Goal: Task Accomplishment & Management: Complete application form

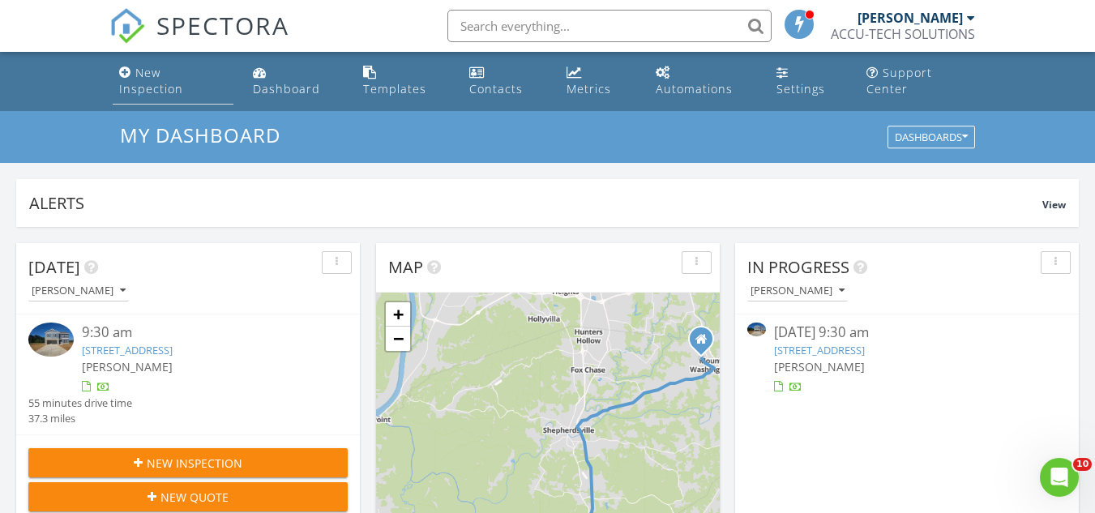
click at [177, 71] on div "New Inspection" at bounding box center [151, 81] width 64 height 32
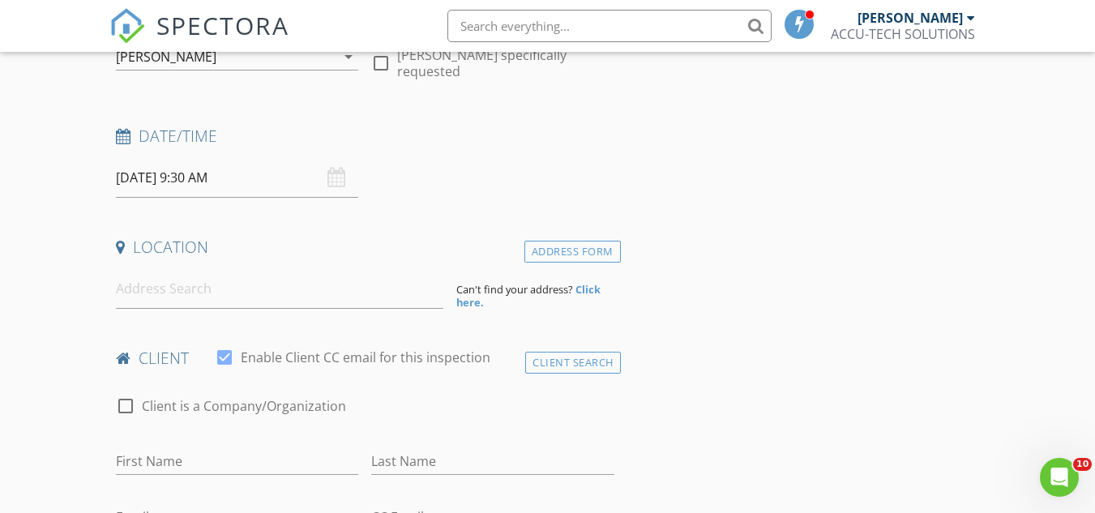
scroll to position [236, 0]
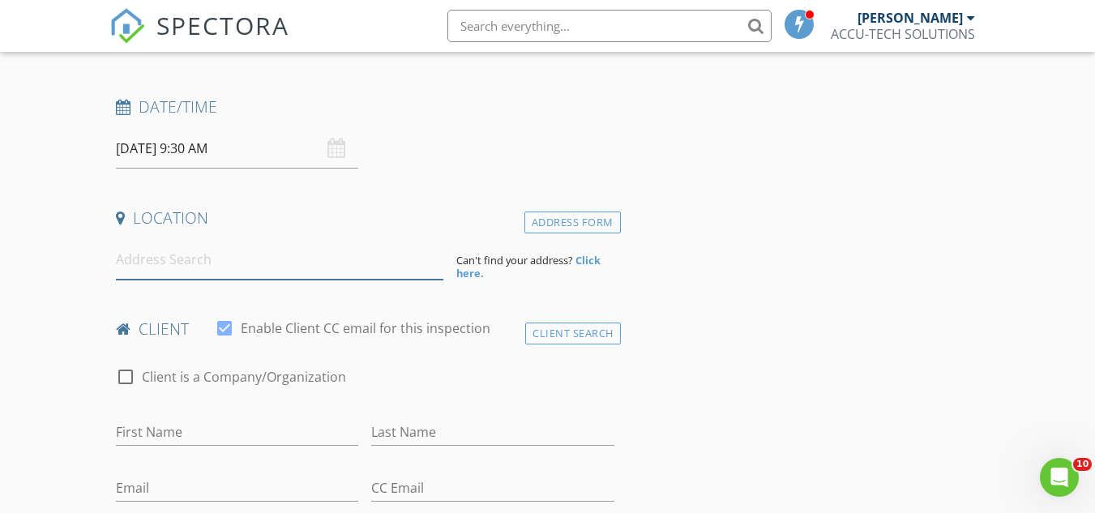
click at [303, 269] on input at bounding box center [279, 260] width 327 height 40
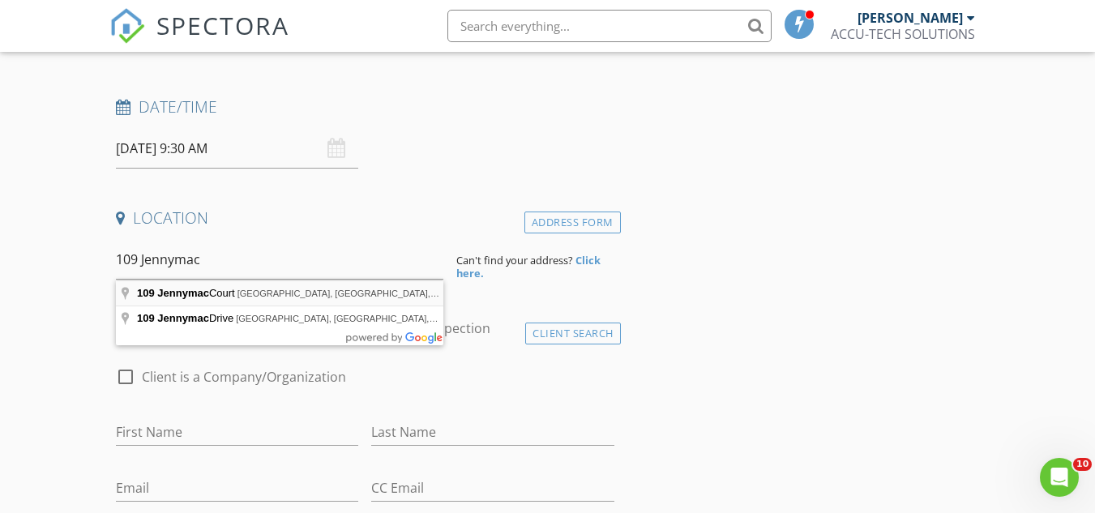
type input "109 Jennymac Court, Louisville, KY, USA"
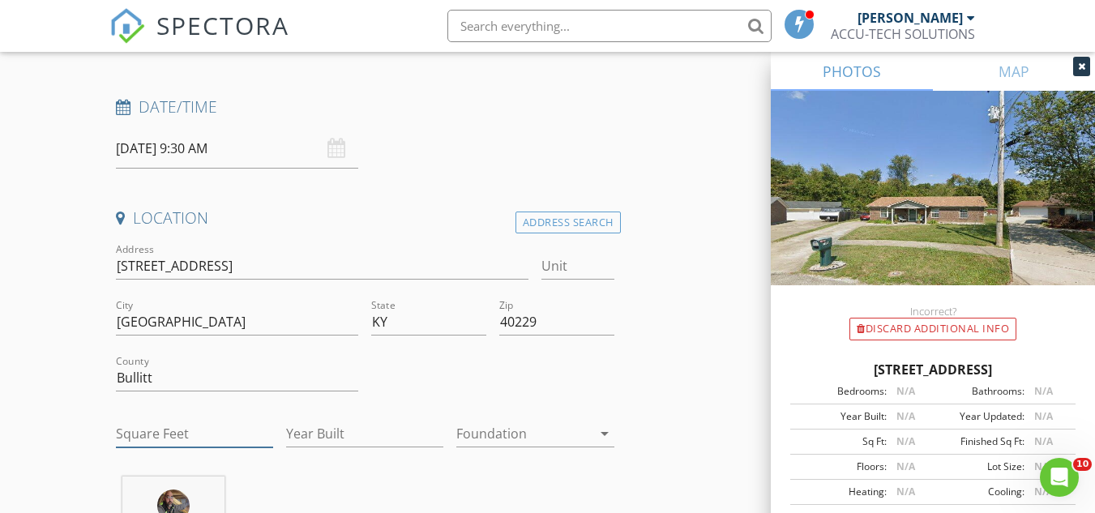
click at [184, 429] on input "Square Feet" at bounding box center [194, 434] width 157 height 27
type input "1140"
click at [334, 434] on input "Year Built" at bounding box center [364, 434] width 157 height 27
type input "2001"
click at [491, 434] on div at bounding box center [523, 434] width 135 height 26
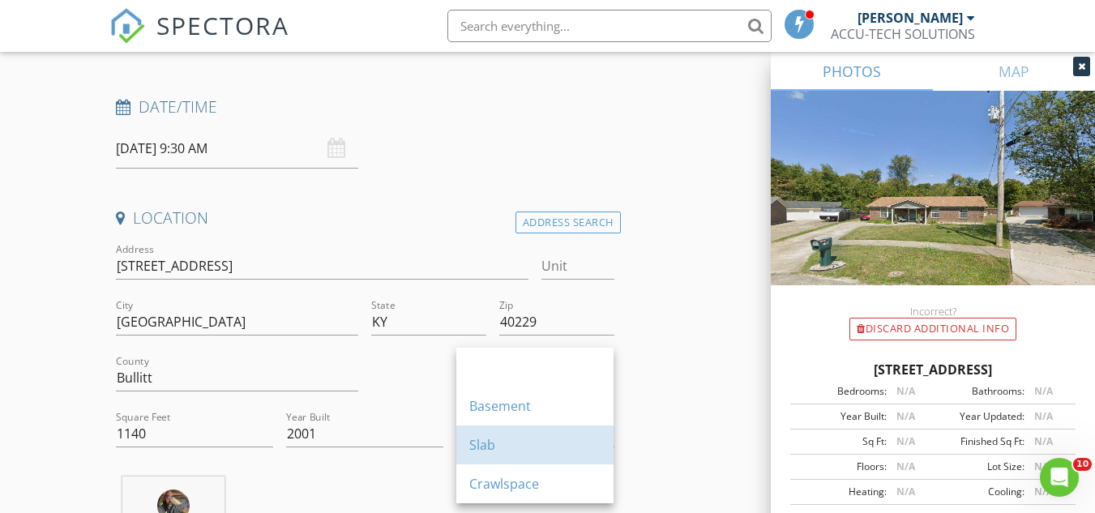
click at [491, 434] on div "Slab" at bounding box center [534, 444] width 131 height 39
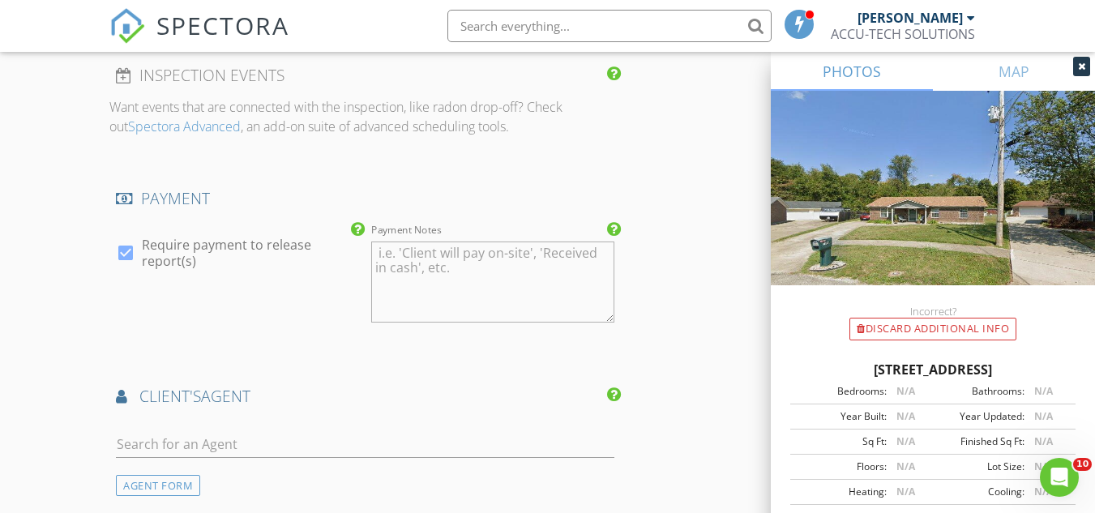
scroll to position [1921, 0]
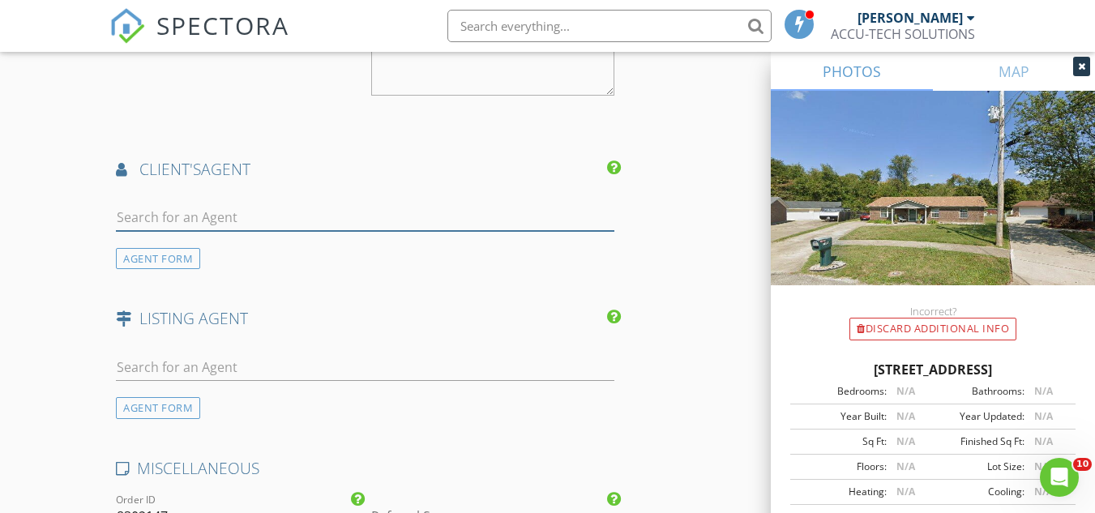
click at [235, 213] on input "text" at bounding box center [365, 217] width 498 height 27
type input "gregg"
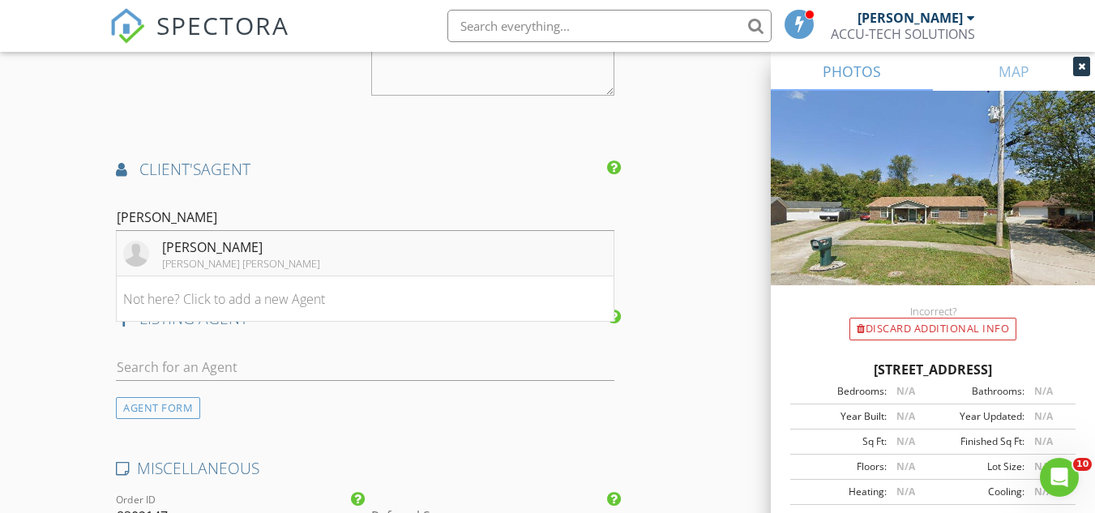
click at [212, 254] on div "Gregg Abati" at bounding box center [241, 246] width 158 height 19
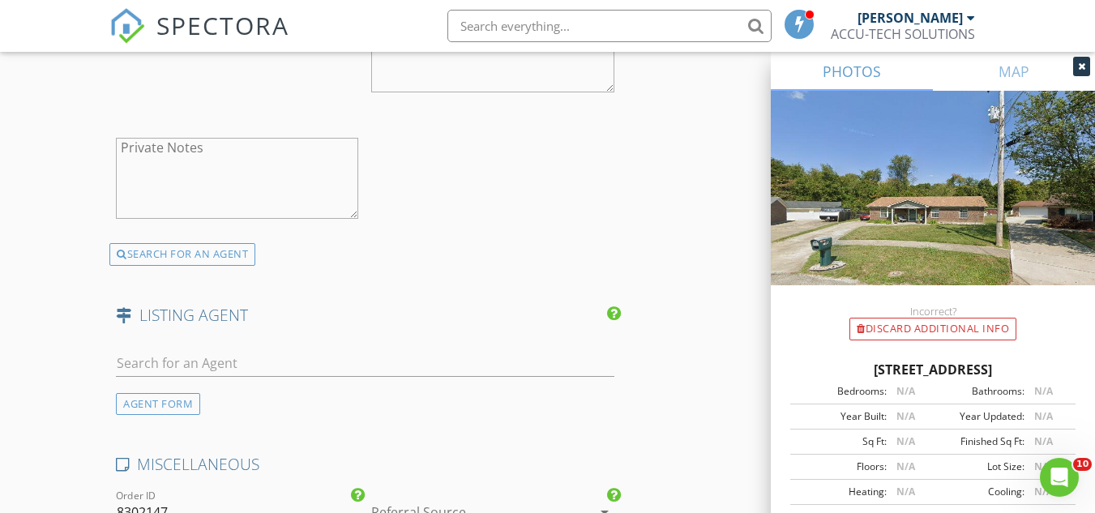
scroll to position [2408, 0]
click at [187, 367] on input "text" at bounding box center [365, 361] width 498 height 27
type input "kal"
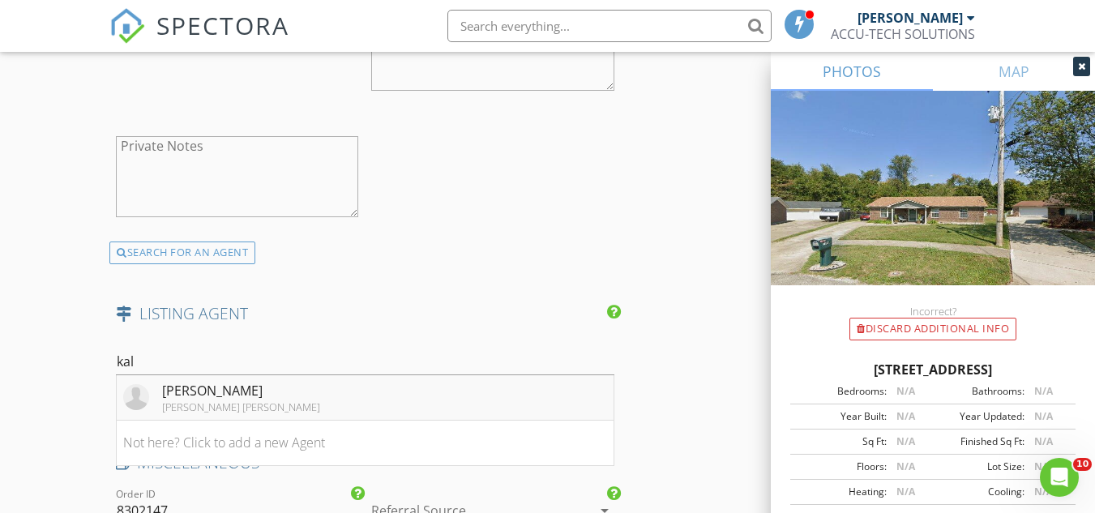
click at [233, 409] on div "Schuler Bauer" at bounding box center [241, 406] width 158 height 13
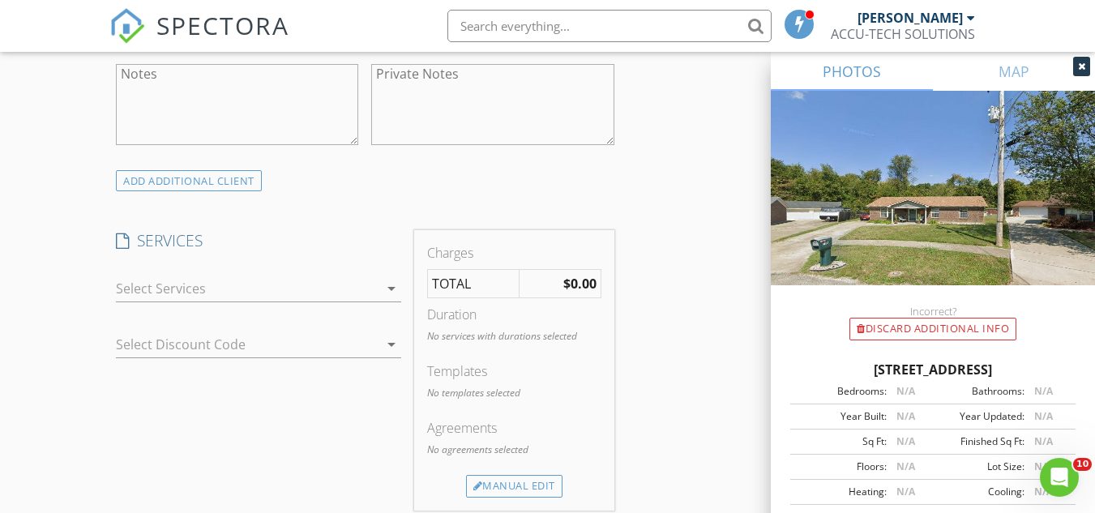
scroll to position [1208, 0]
click at [365, 281] on div at bounding box center [247, 290] width 263 height 26
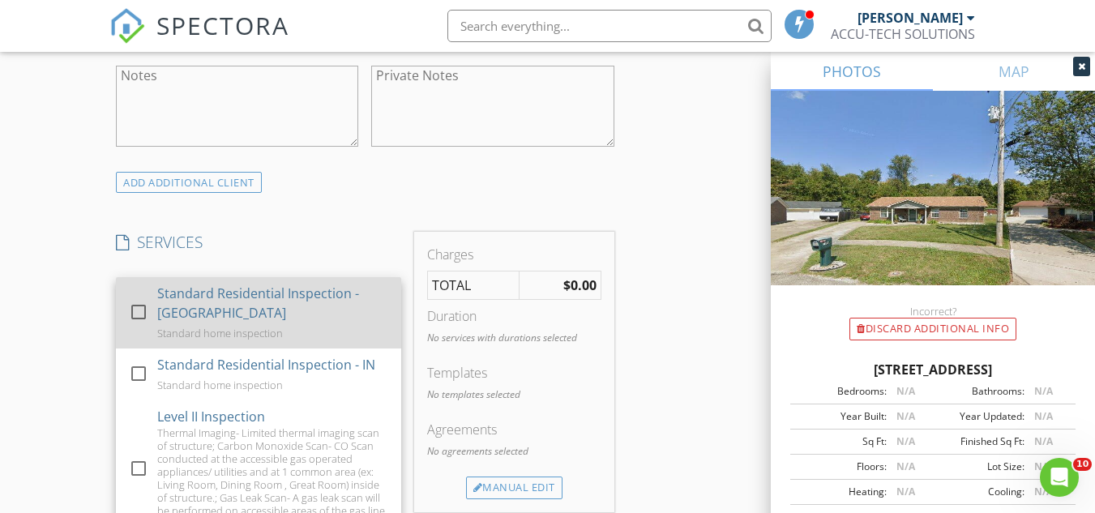
click at [130, 298] on div at bounding box center [139, 312] width 28 height 28
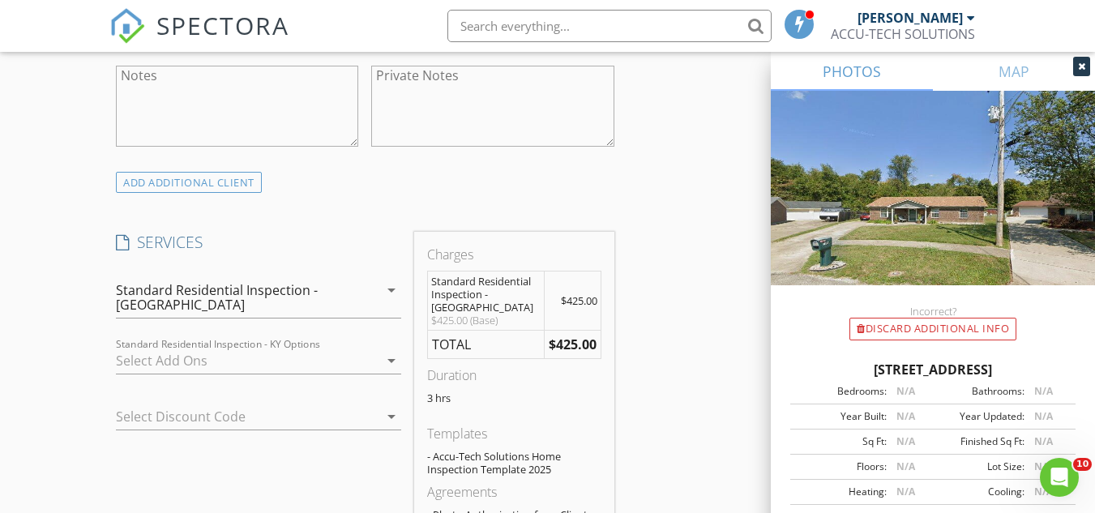
click at [209, 348] on div at bounding box center [247, 361] width 263 height 26
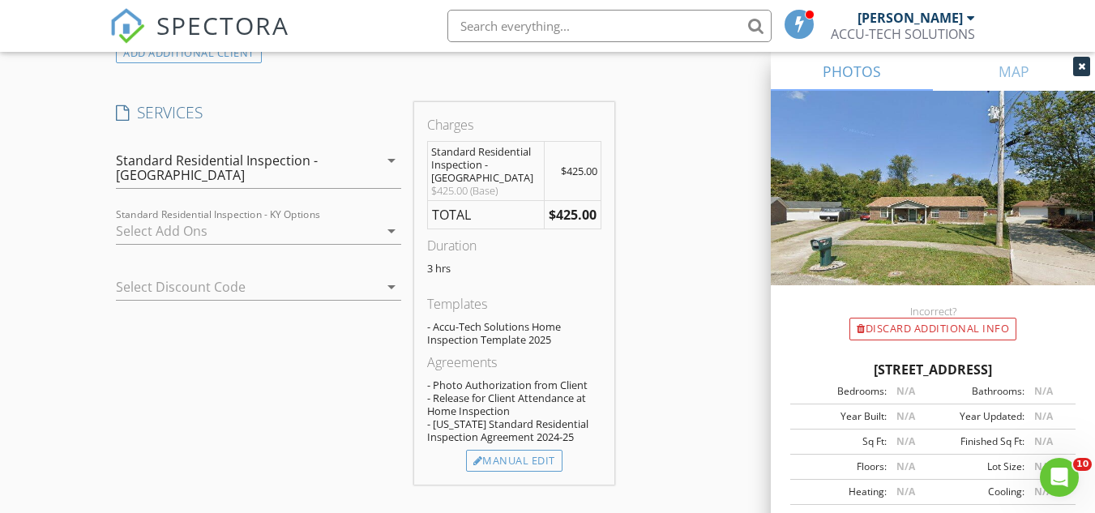
scroll to position [1370, 0]
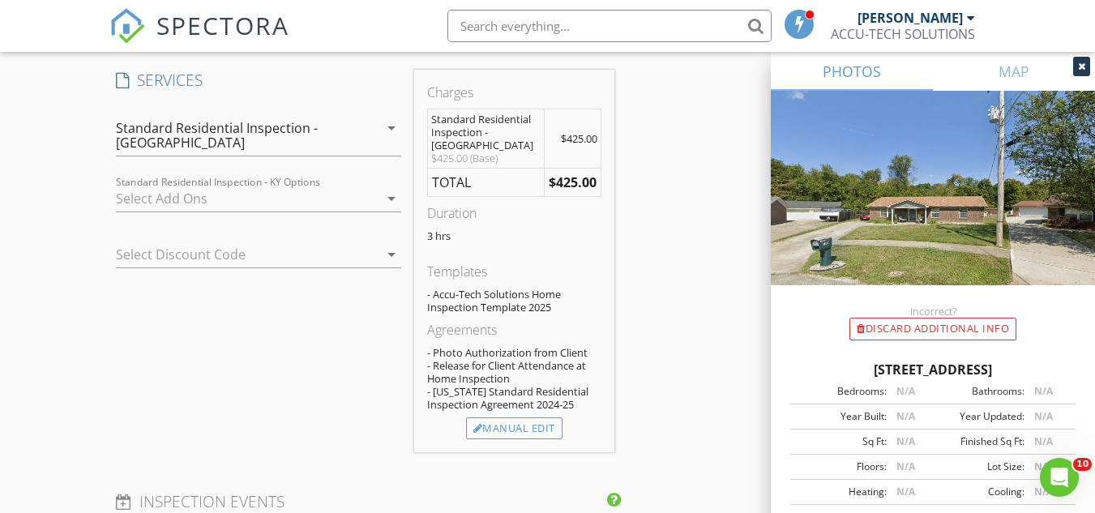
click at [392, 189] on icon "arrow_drop_down" at bounding box center [391, 198] width 19 height 19
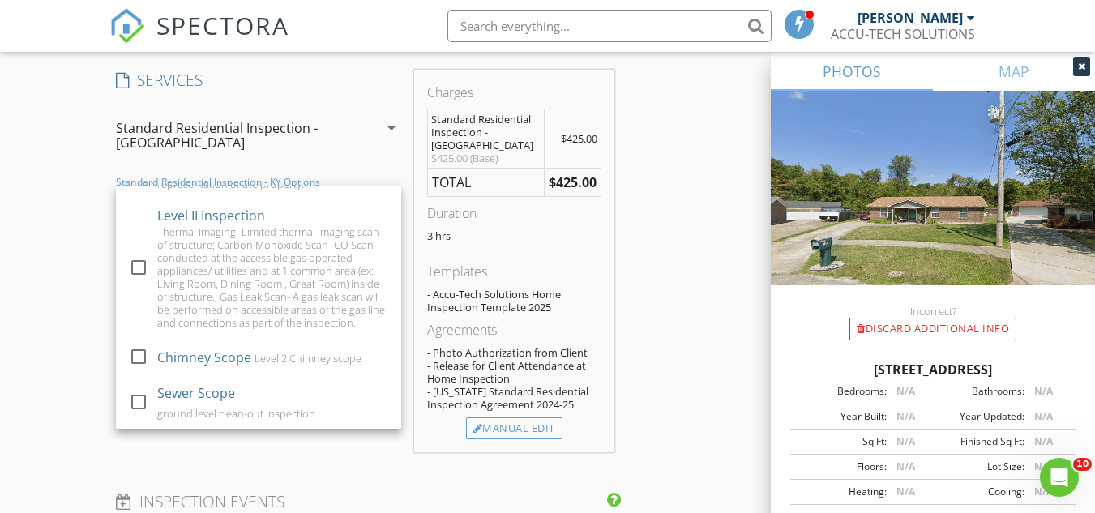
scroll to position [138, 0]
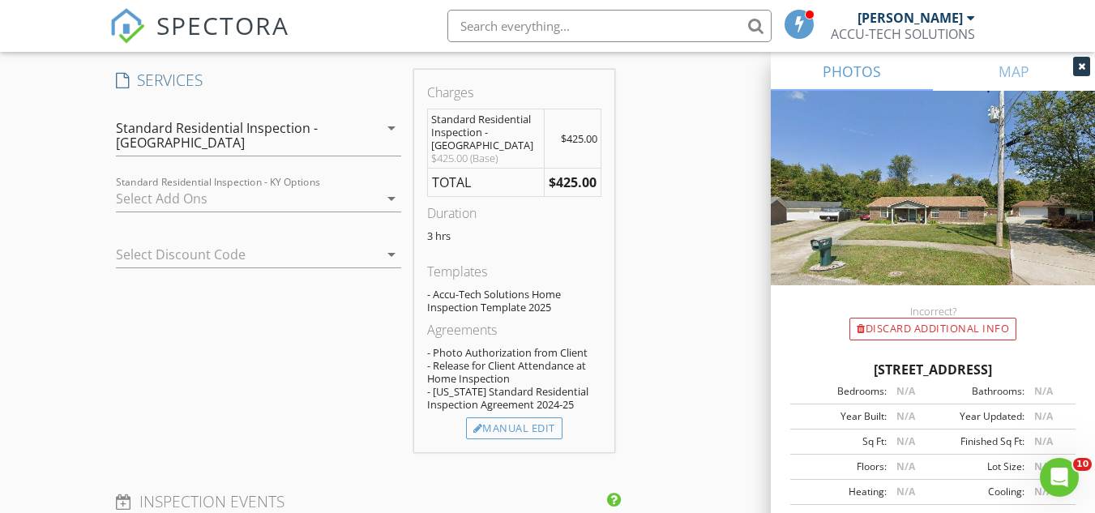
click at [391, 246] on icon "arrow_drop_down" at bounding box center [391, 254] width 19 height 19
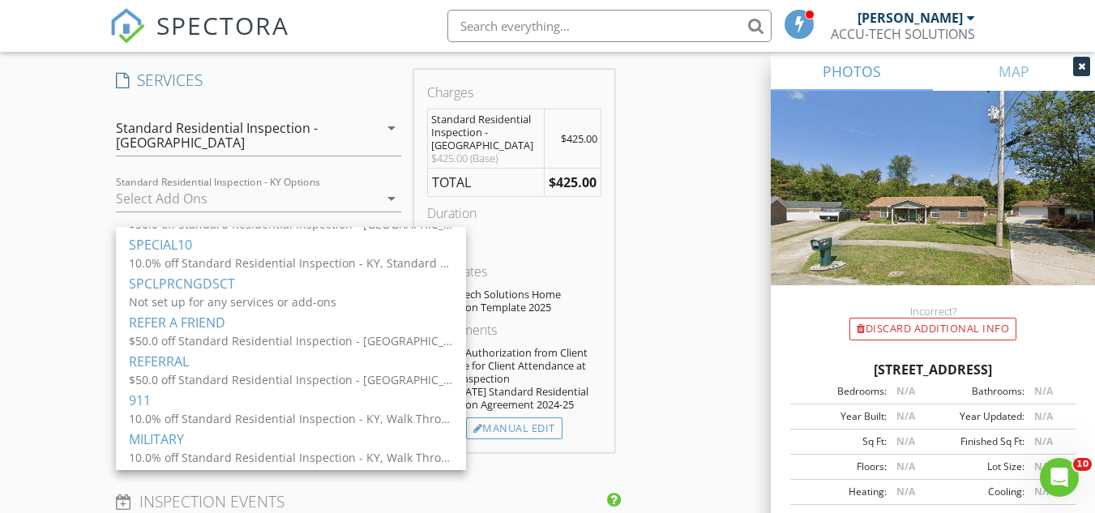
scroll to position [107, 0]
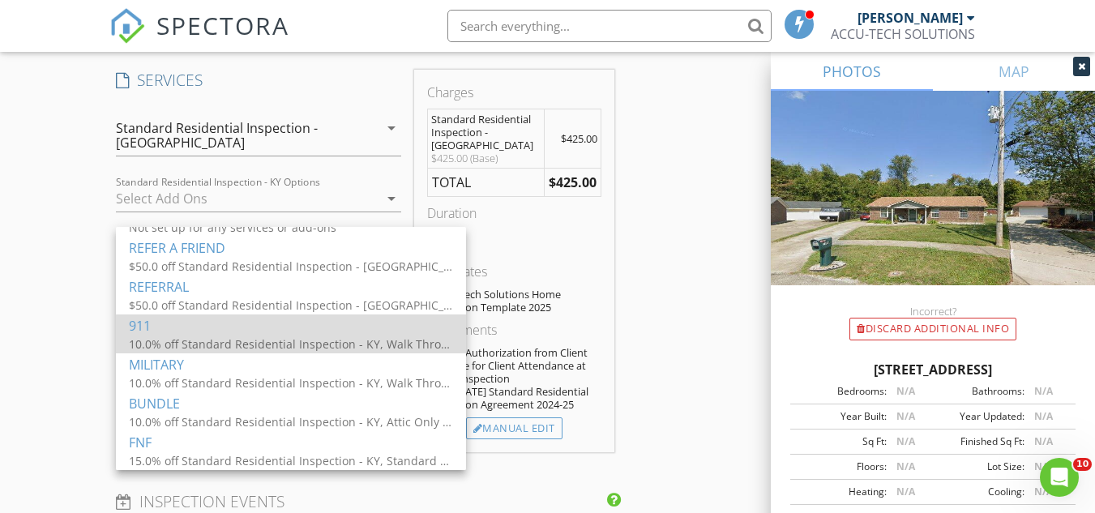
click at [304, 340] on div "10.0% off Standard Residential Inspection - KY, Walk Through Assessment ( Verba…" at bounding box center [291, 343] width 324 height 17
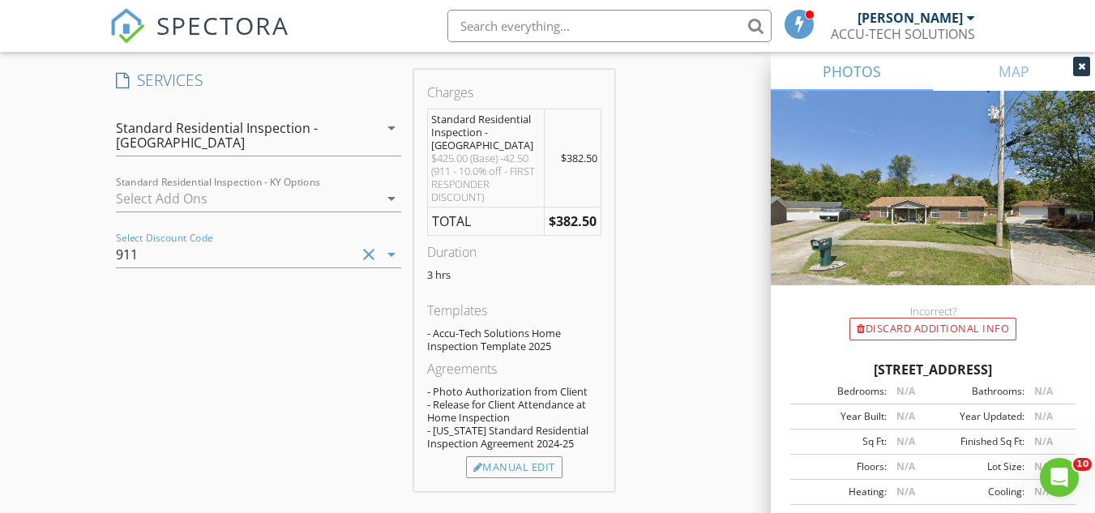
drag, startPoint x: 304, startPoint y: 340, endPoint x: 366, endPoint y: 327, distance: 63.7
click at [366, 327] on div "SERVICES check_box Standard Residential Inspection - KY Standard home inspectio…" at bounding box center [258, 280] width 298 height 421
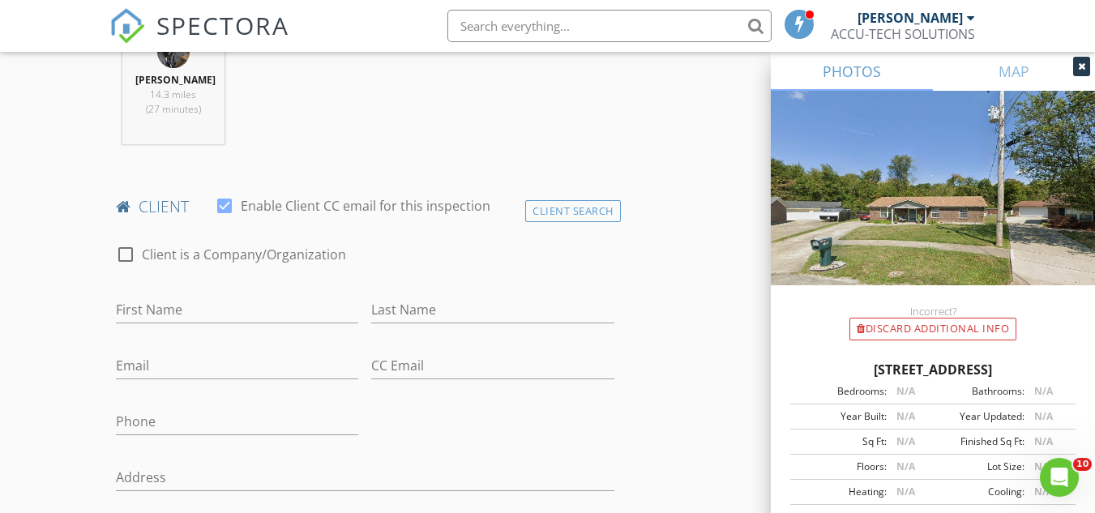
scroll to position [41, 0]
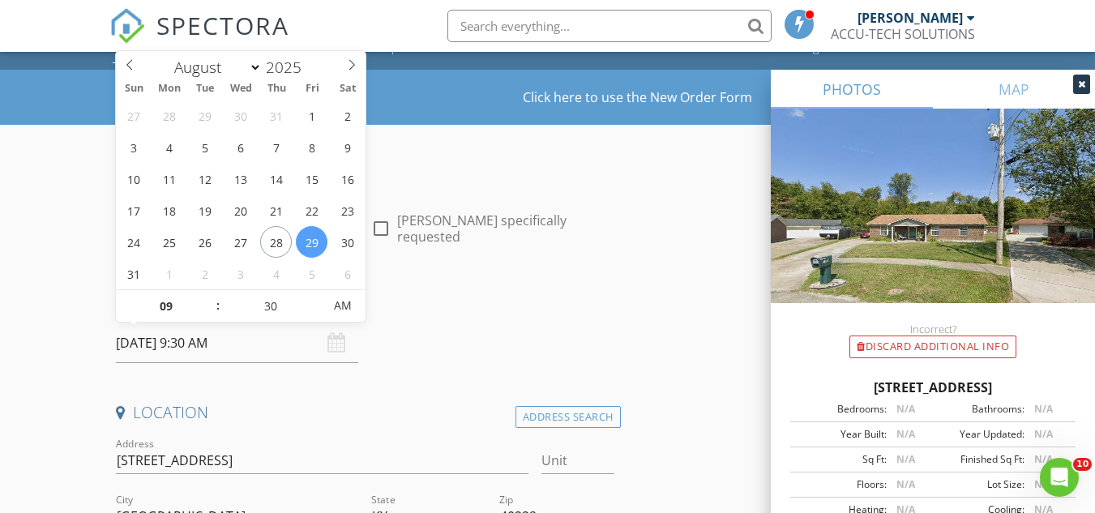
click at [194, 342] on input "08/29/2025 9:30 AM" at bounding box center [237, 343] width 242 height 40
click at [216, 300] on span ":" at bounding box center [218, 305] width 5 height 32
type input "10"
type input "08/29/2025 10:30 AM"
click at [210, 297] on span at bounding box center [209, 298] width 11 height 16
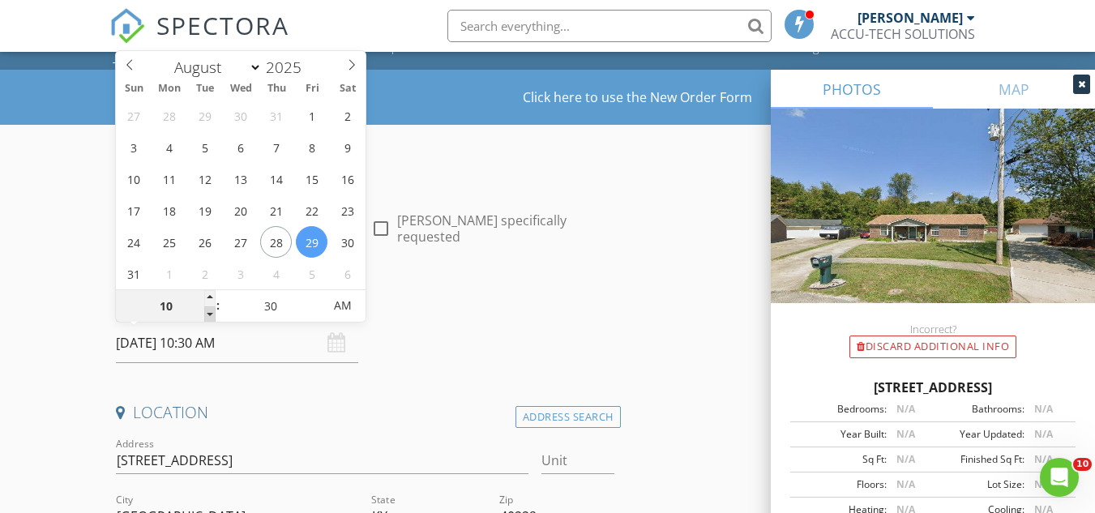
type input "09"
type input "08/29/2025 9:30 AM"
click at [211, 319] on span at bounding box center [209, 314] width 11 height 16
type input "08"
click at [211, 319] on span at bounding box center [209, 314] width 11 height 16
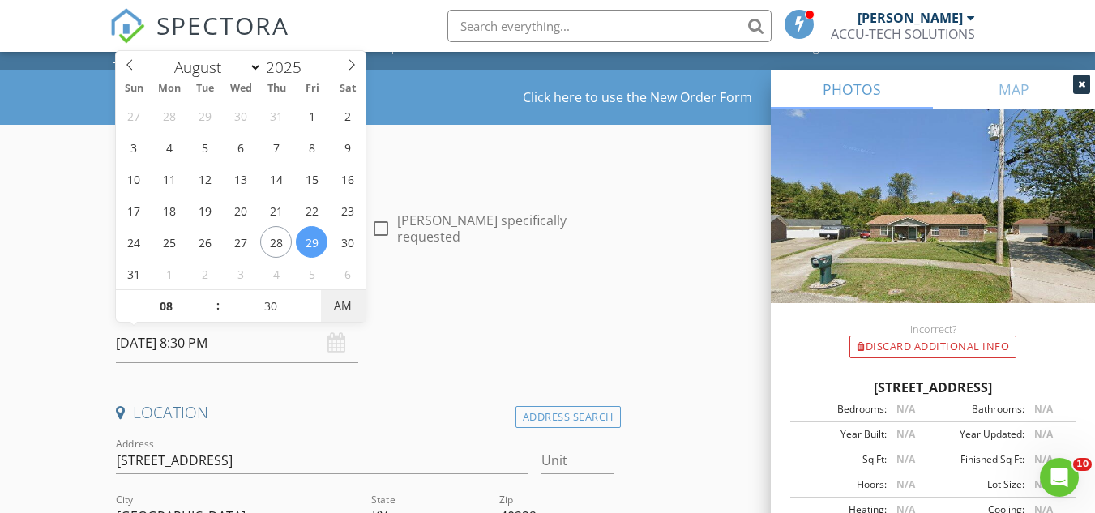
click at [330, 309] on span "AM" at bounding box center [343, 305] width 45 height 32
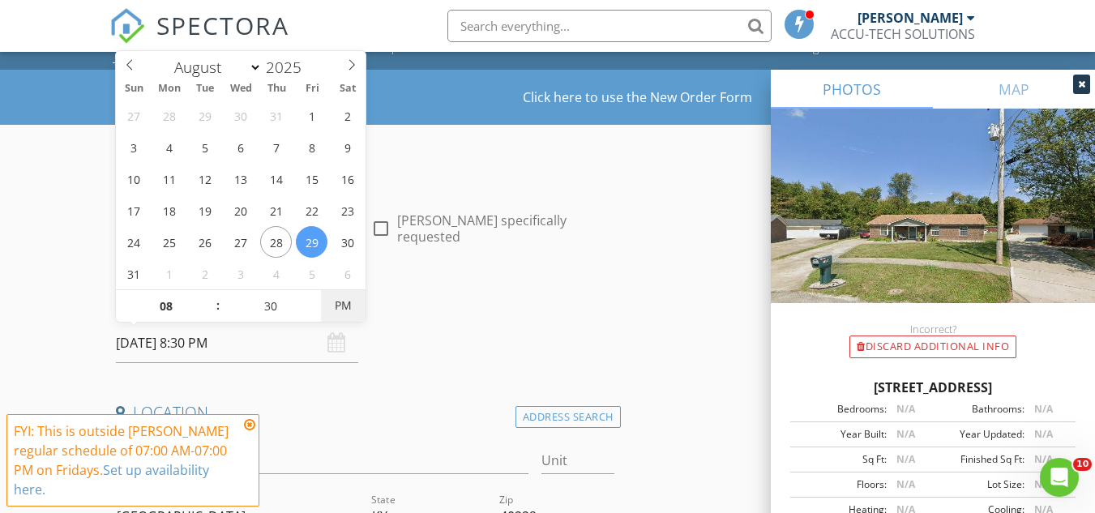
type input "08/29/2025 8:30 AM"
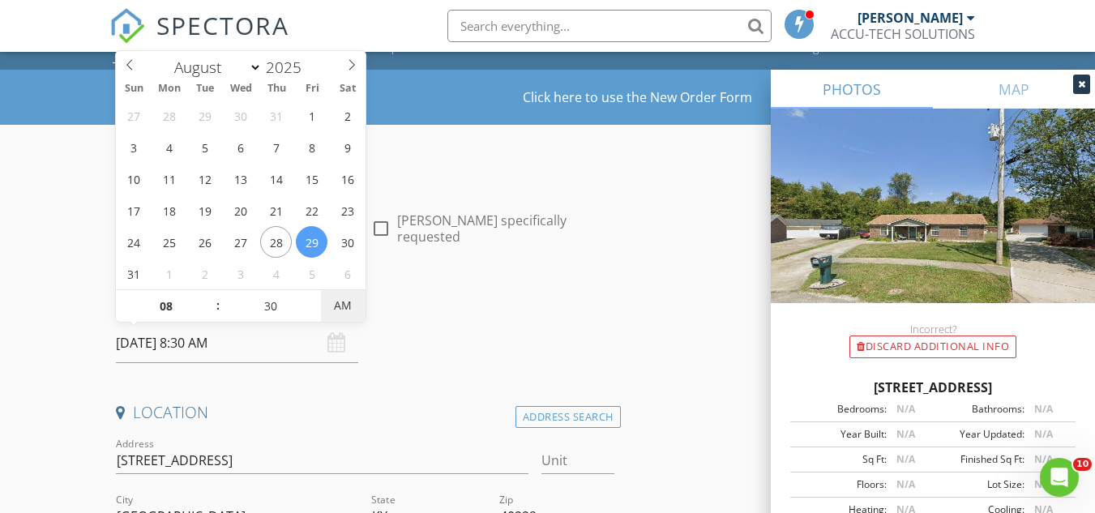
click at [330, 309] on span "AM" at bounding box center [343, 305] width 45 height 32
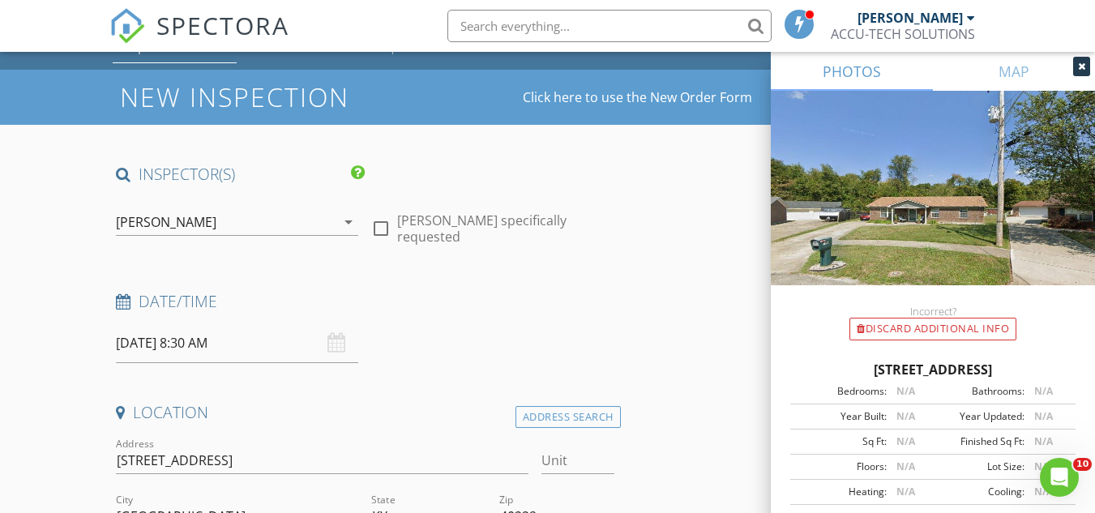
scroll to position [489, 0]
